Goal: Task Accomplishment & Management: Use online tool/utility

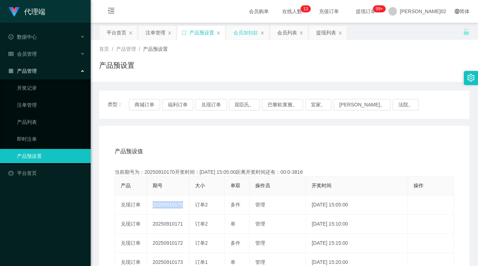
click at [245, 30] on div "会员加扣款" at bounding box center [245, 32] width 25 height 13
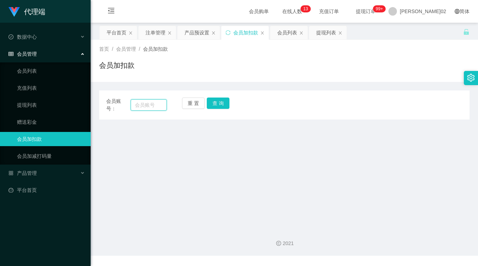
click at [158, 103] on input "text" at bounding box center [149, 104] width 36 height 11
paste input "ZunZ32"
type input "ZunZ32"
click at [229, 101] on div "重 置 查 询" at bounding box center [212, 104] width 61 height 15
click at [218, 104] on button "查 询" at bounding box center [218, 102] width 23 height 11
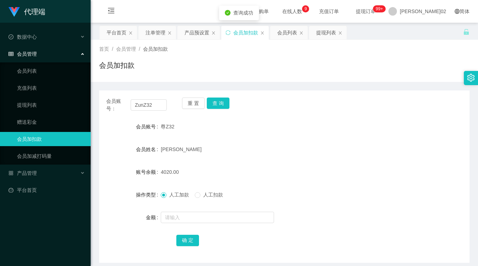
click at [299, 111] on div "会员账号： ZunZ32 重 置 查 询" at bounding box center [284, 104] width 370 height 15
click at [223, 96] on div "会员账号： ZunZ32 重 置 查 询 会员账号 尊Z32 会员姓名 谭尊志 账号余额 4020.00 操作类型 人工加款 人工扣款 金额 确 定" at bounding box center [284, 176] width 370 height 172
click at [222, 98] on button "查 询" at bounding box center [218, 102] width 23 height 11
click at [221, 101] on button "查 询" at bounding box center [218, 102] width 23 height 11
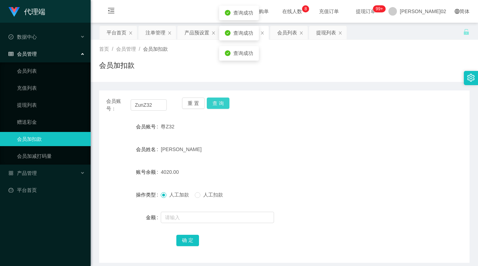
click at [221, 101] on button "查 询" at bounding box center [218, 102] width 23 height 11
click at [221, 101] on button "查 询" at bounding box center [222, 102] width 30 height 11
click at [221, 101] on button "查 询" at bounding box center [218, 102] width 23 height 11
click at [220, 101] on button "查 询" at bounding box center [218, 102] width 23 height 11
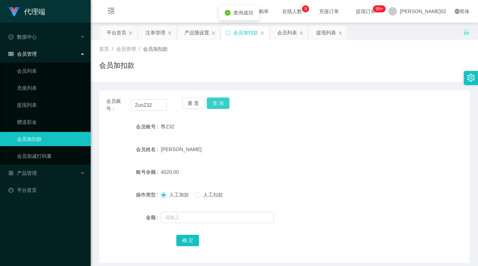
click at [220, 101] on button "查 询" at bounding box center [218, 102] width 23 height 11
click at [214, 100] on button "查 询" at bounding box center [218, 102] width 23 height 11
click at [341, 128] on div "尊Z32" at bounding box center [269, 126] width 216 height 14
click at [216, 101] on button "查 询" at bounding box center [218, 102] width 23 height 11
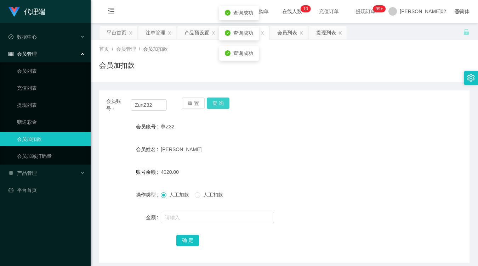
click at [216, 101] on button "查 询" at bounding box center [218, 102] width 23 height 11
click at [324, 121] on div "尊Z32" at bounding box center [269, 126] width 216 height 14
drag, startPoint x: 226, startPoint y: 98, endPoint x: 266, endPoint y: 87, distance: 41.8
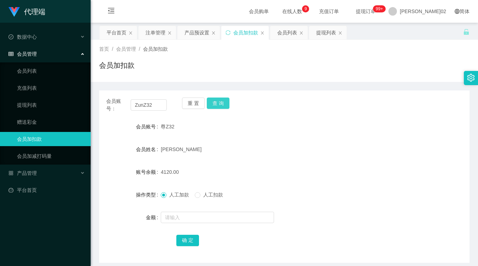
click at [228, 98] on div "重 置 查 询" at bounding box center [212, 104] width 61 height 15
click at [262, 80] on div "首页 / 会员管理 / 会员加扣款 / 会员加扣款 会员账号： ZunZ32 重 置 查 询 会员账号 尊Z32 会员姓名 谭尊志 账号余额 4120.00 …" at bounding box center [284, 151] width 370 height 223
drag, startPoint x: 262, startPoint y: 80, endPoint x: 190, endPoint y: 29, distance: 88.4
click at [190, 29] on div "产品预设置" at bounding box center [196, 32] width 25 height 13
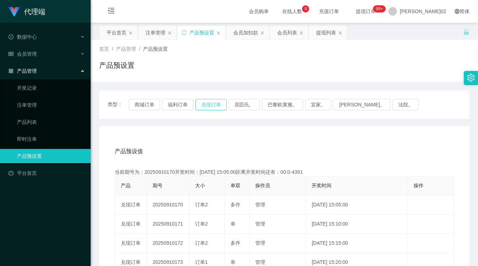
click at [208, 106] on button "兑现订单" at bounding box center [210, 104] width 31 height 11
click at [324, 155] on div "产品预设值 添加期号" at bounding box center [284, 151] width 339 height 20
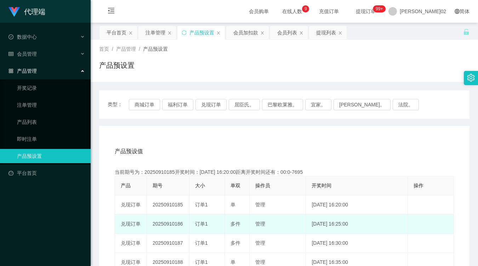
click at [175, 223] on td "20250910186" at bounding box center [168, 223] width 42 height 19
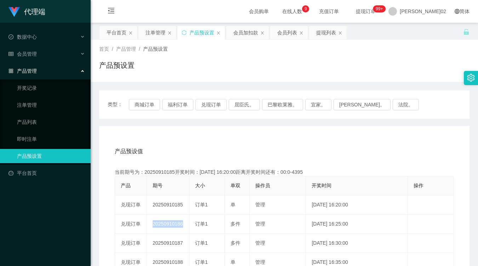
copy td "20250910186"
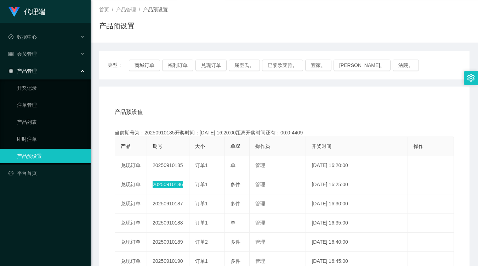
scroll to position [79, 0]
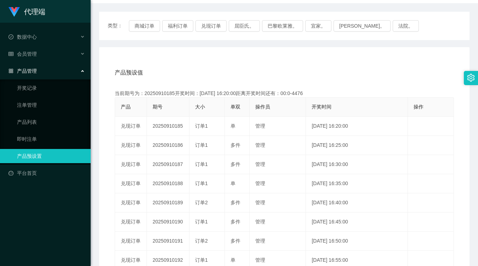
click at [281, 68] on div "产品预设值 添加期号" at bounding box center [284, 73] width 339 height 20
click at [210, 26] on button "兑现订单" at bounding box center [210, 25] width 31 height 11
click at [216, 29] on button "兑现订单" at bounding box center [210, 25] width 31 height 11
click at [222, 59] on div "产品预设值 添加期号 当前期号为：20250910185开奖时间：2025-09-10 16:20:00距离开奖时间还有： 产品 期号 大小 单双 操作员 开…" at bounding box center [284, 193] width 370 height 292
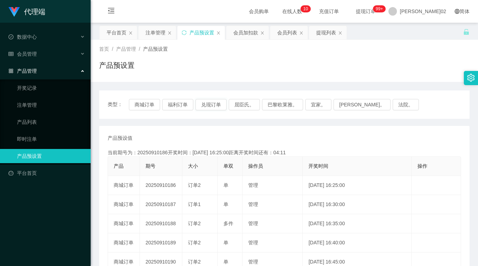
scroll to position [79, 0]
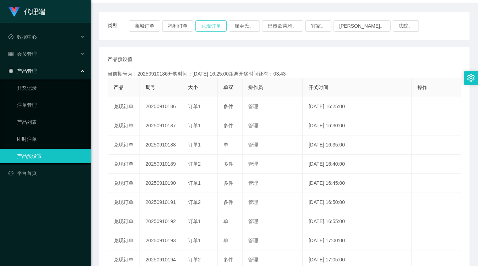
click at [220, 20] on button "兑现订单" at bounding box center [210, 25] width 31 height 11
click at [215, 24] on button "兑现订单" at bounding box center [210, 25] width 31 height 11
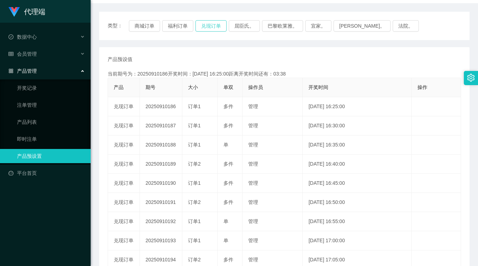
click at [215, 24] on button "兑现订单" at bounding box center [210, 25] width 31 height 11
click at [207, 25] on button "兑现订单" at bounding box center [210, 25] width 31 height 11
click at [210, 47] on div "产品预设值 添加期号 当前期号为：20250910186开奖时间：2025-09-10 16:25:00距离开奖时间还有： 产品 期号 大小 单双 操作员 开…" at bounding box center [284, 183] width 370 height 272
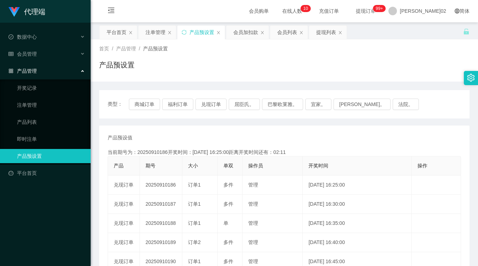
scroll to position [0, 0]
click at [158, 38] on div "注单管理" at bounding box center [156, 32] width 20 height 13
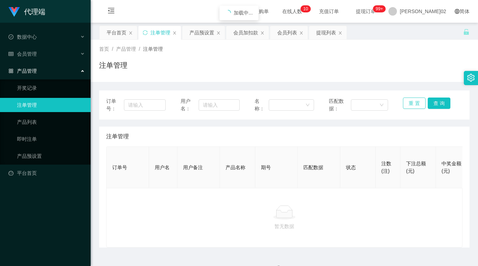
click at [409, 104] on button "重 置" at bounding box center [414, 102] width 23 height 11
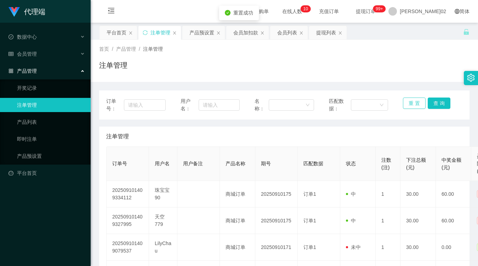
click at [411, 100] on button "重 置" at bounding box center [414, 102] width 23 height 11
click at [412, 104] on button "重 置" at bounding box center [414, 102] width 23 height 11
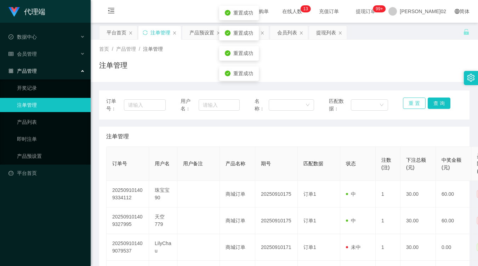
click at [412, 104] on button "重 置" at bounding box center [414, 102] width 23 height 11
click at [407, 101] on button "重 置" at bounding box center [414, 102] width 23 height 11
click at [204, 35] on div "产品预设置" at bounding box center [201, 32] width 25 height 13
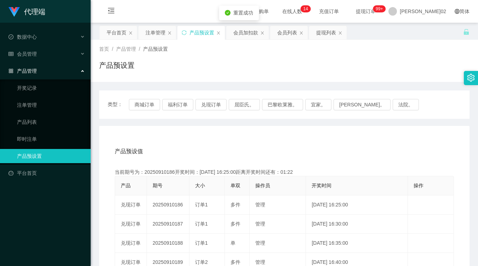
click at [209, 98] on div "类型： 商城订单 福利订单 兑现订单 屈臣氏。 巴黎欧莱雅。 宜家。 森亨。 法院。" at bounding box center [284, 104] width 370 height 28
click at [209, 99] on button "兑现订单" at bounding box center [210, 104] width 31 height 11
click at [211, 101] on button "兑现订单" at bounding box center [210, 104] width 31 height 11
click at [213, 103] on button "兑现订单" at bounding box center [210, 104] width 31 height 11
click at [158, 36] on div "注单管理" at bounding box center [156, 32] width 20 height 13
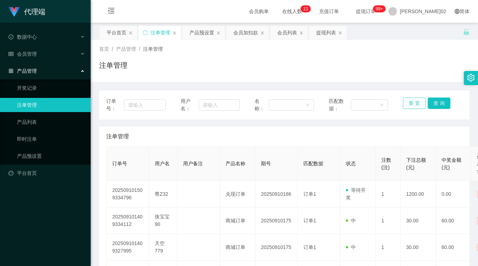
click at [408, 107] on button "重 置" at bounding box center [414, 102] width 23 height 11
click at [413, 97] on button "重 置" at bounding box center [414, 102] width 23 height 11
click at [411, 100] on button "重 置" at bounding box center [414, 102] width 23 height 11
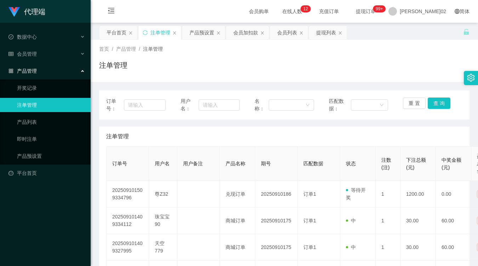
click at [406, 96] on div "订单号： 用户名： 名称： 匹配数据： 重 置 查 询" at bounding box center [284, 104] width 370 height 29
click at [408, 98] on button "重 置" at bounding box center [414, 102] width 23 height 11
click at [204, 29] on div "产品预设置" at bounding box center [201, 32] width 25 height 13
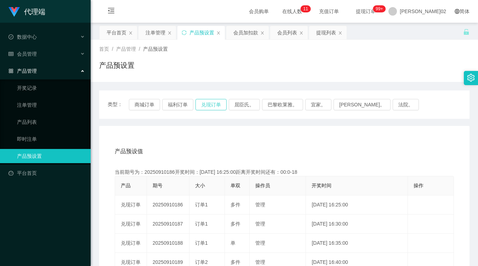
click at [213, 103] on button "兑现订单" at bounding box center [210, 104] width 31 height 11
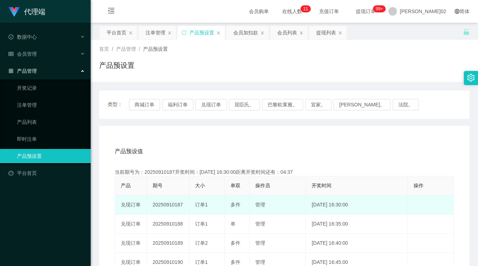
click at [174, 206] on td "20250910187" at bounding box center [168, 204] width 42 height 19
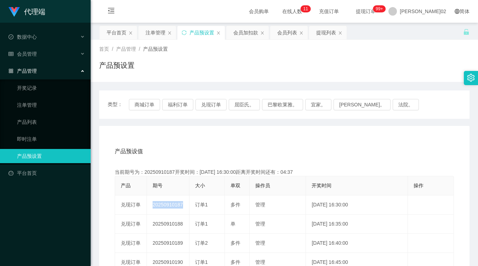
copy td "20250910187"
drag, startPoint x: 158, startPoint y: 32, endPoint x: 220, endPoint y: 62, distance: 68.9
click at [158, 33] on div "注单管理" at bounding box center [156, 32] width 20 height 13
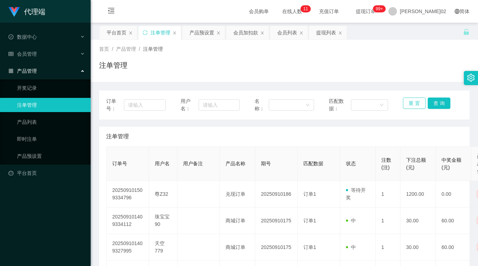
click at [404, 101] on button "重 置" at bounding box center [414, 102] width 23 height 11
click at [396, 75] on div "注单管理" at bounding box center [284, 68] width 370 height 16
click at [432, 104] on button "查 询" at bounding box center [439, 102] width 23 height 11
click at [249, 33] on div "会员加扣款" at bounding box center [245, 32] width 25 height 13
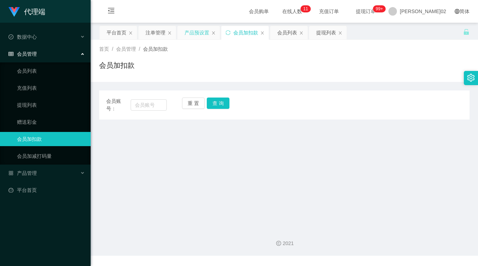
click at [193, 36] on div "产品预设置" at bounding box center [196, 32] width 25 height 13
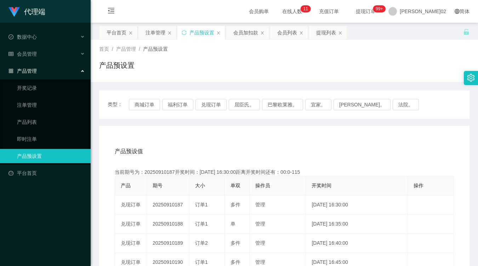
click at [141, 36] on div "注单管理" at bounding box center [157, 32] width 38 height 13
click at [154, 32] on div "注单管理" at bounding box center [156, 32] width 20 height 13
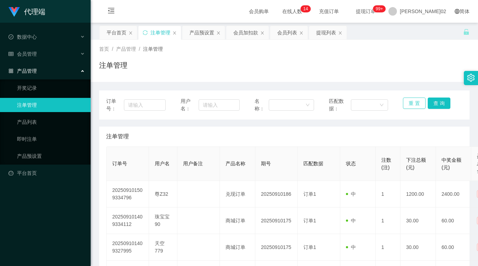
click at [411, 102] on button "重 置" at bounding box center [414, 102] width 23 height 11
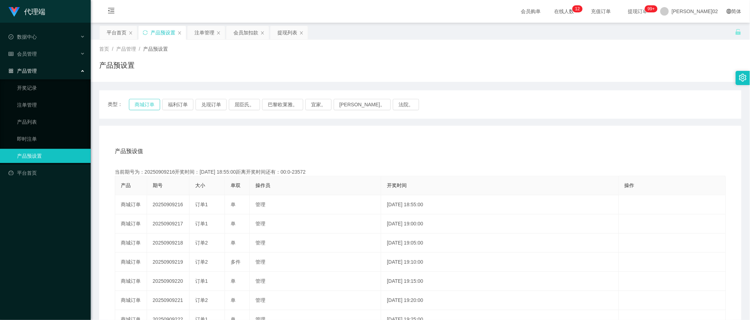
click at [160, 107] on button "商城订单" at bounding box center [144, 104] width 31 height 11
click at [158, 106] on button "商城订单" at bounding box center [144, 104] width 31 height 11
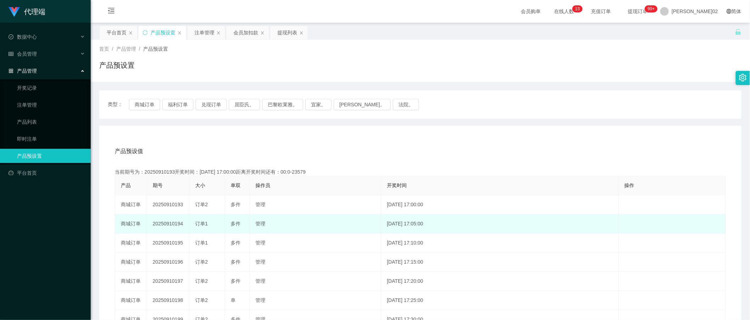
click at [165, 225] on td "20250910194" at bounding box center [168, 223] width 42 height 19
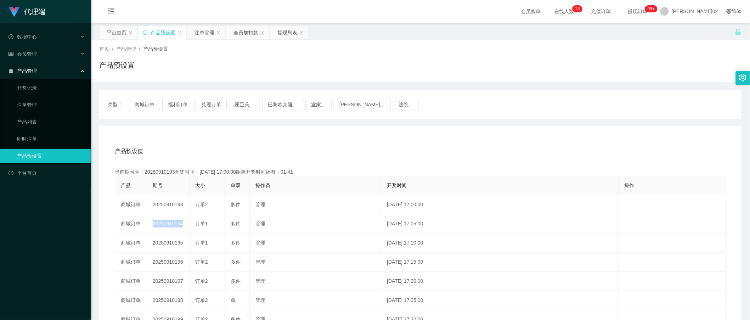
copy td "20250910194"
drag, startPoint x: 681, startPoint y: 127, endPoint x: 692, endPoint y: 124, distance: 11.3
click at [681, 127] on div "产品预设值 添加期号 当前期号为：20250910193开奖时间：2025-09-10 17:00:00距离开奖时间还有：00:0-23586 产品 期号 大…" at bounding box center [420, 272] width 642 height 292
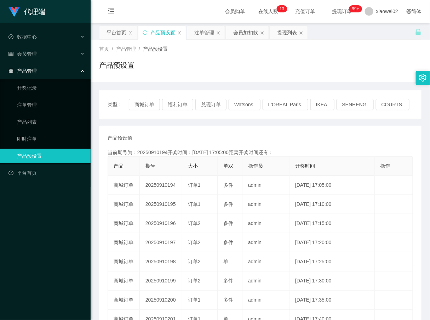
click at [152, 107] on button "商城订单" at bounding box center [144, 104] width 31 height 11
click at [286, 31] on div "提现列表" at bounding box center [287, 32] width 20 height 13
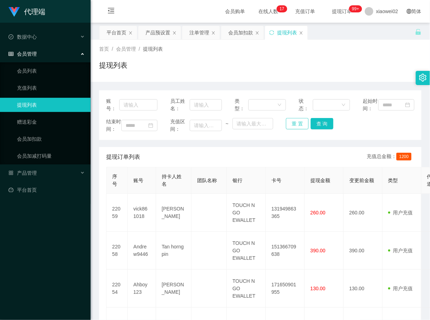
click at [300, 129] on button "重 置" at bounding box center [297, 123] width 23 height 11
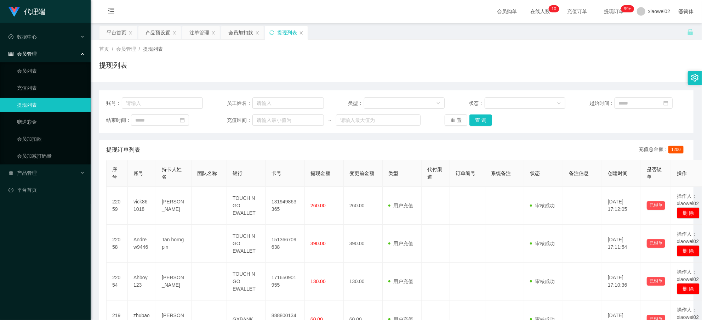
click at [342, 165] on th "提现金额" at bounding box center [324, 173] width 39 height 27
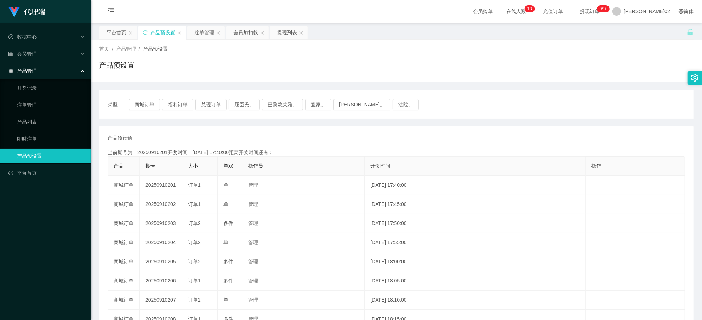
click at [139, 105] on button "商城订单" at bounding box center [144, 104] width 31 height 11
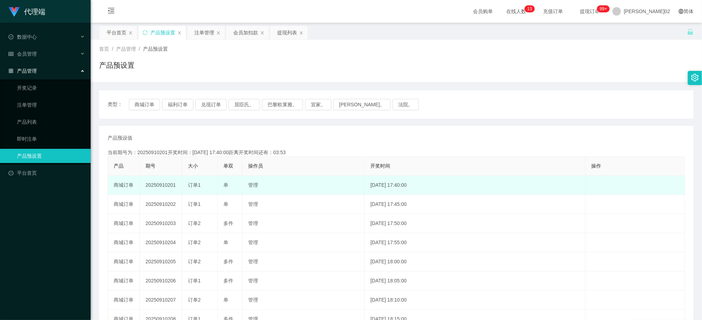
click at [160, 183] on td "20250910201" at bounding box center [161, 185] width 42 height 19
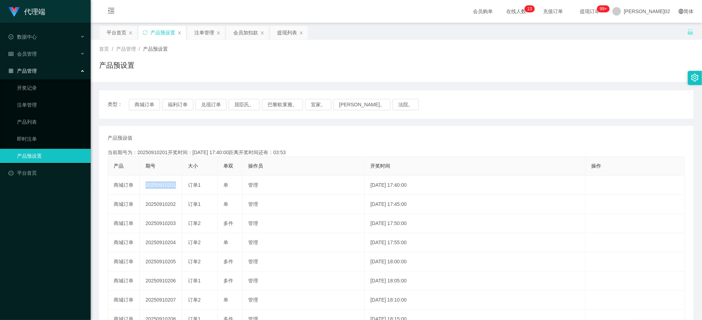
copy td "20250910201"
click at [146, 106] on button "商城订单" at bounding box center [144, 104] width 31 height 11
click at [451, 142] on div "产品预设值 添加期号 当前期号为：20250910201开奖时间：[DATE] 17:40:00距离开奖时间还有： 产品 期号 大小 单双 操作员 开奖时间 …" at bounding box center [397, 261] width 578 height 255
click at [140, 100] on button "商城订单" at bounding box center [144, 104] width 31 height 11
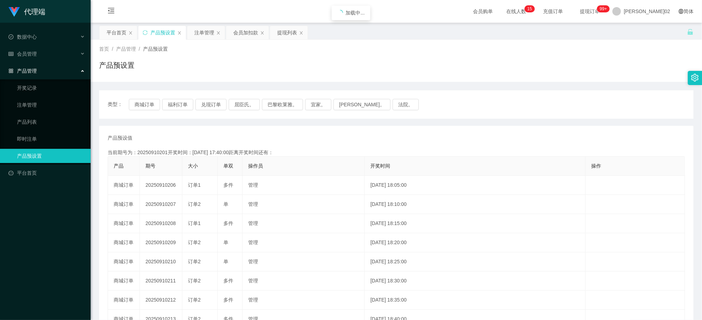
click at [276, 126] on div "产品预设值 添加期号 当前期号为：20250910201开奖时间：[DATE] 17:40:00距离开奖时间还有： 产品 期号 大小 单双 操作员 开奖时间 …" at bounding box center [396, 262] width 595 height 272
click at [151, 104] on button "商城订单" at bounding box center [144, 104] width 31 height 11
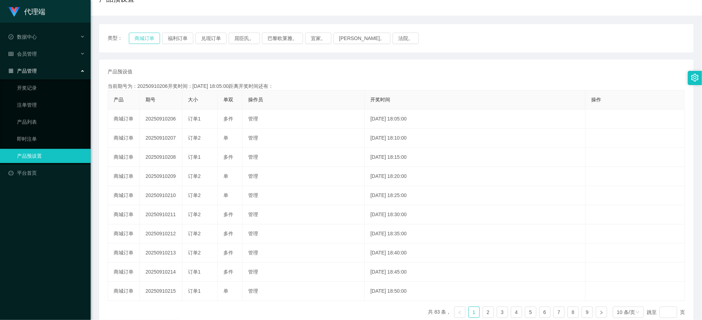
scroll to position [79, 0]
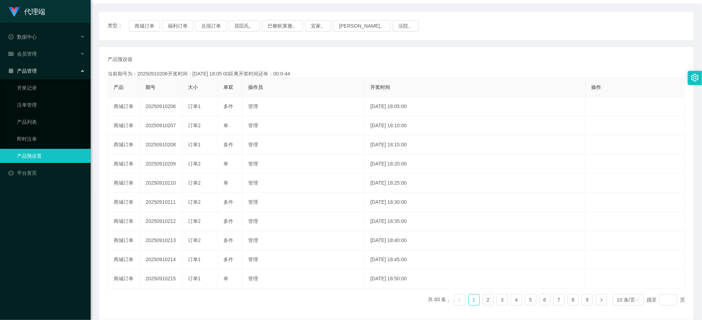
click at [638, 95] on th "操作" at bounding box center [636, 87] width 100 height 19
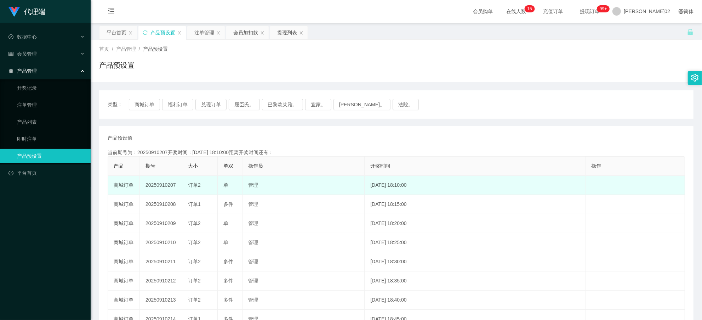
click at [160, 186] on td "20250910207" at bounding box center [161, 185] width 42 height 19
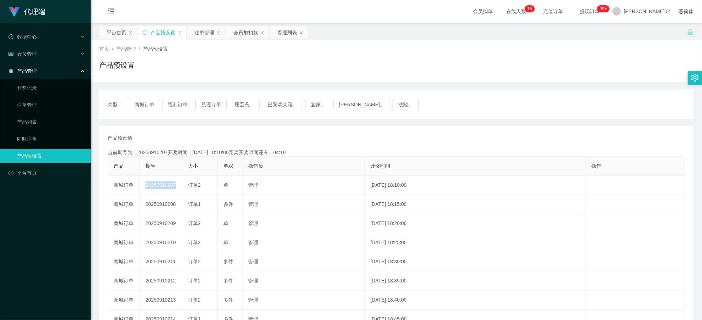
copy td "20250910207"
